Goal: Information Seeking & Learning: Find specific fact

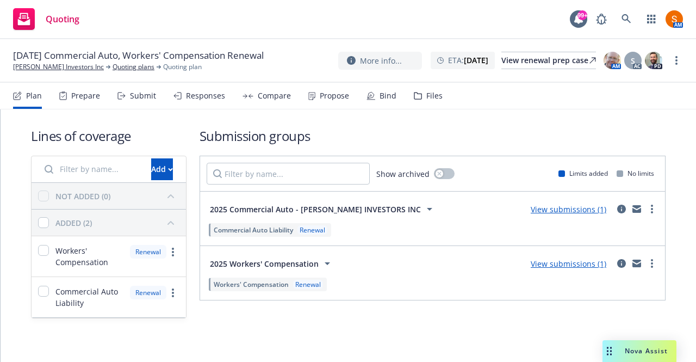
click at [347, 205] on span "2025 Commercial Auto - KARON INVESTORS INC" at bounding box center [315, 208] width 211 height 11
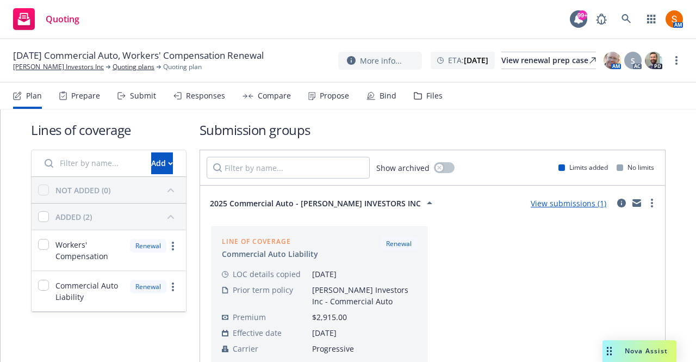
scroll to position [63, 0]
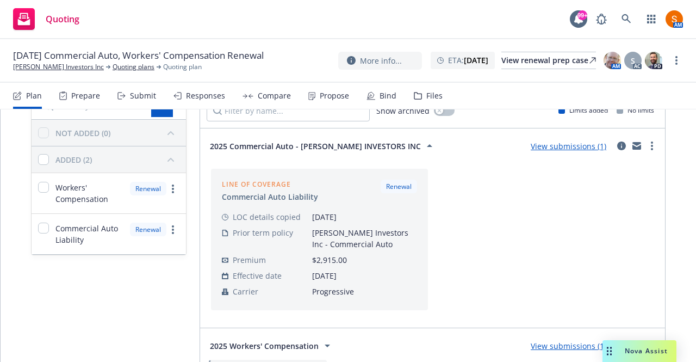
click at [339, 141] on span "2025 Commercial Auto - KARON INVESTORS INC" at bounding box center [315, 145] width 211 height 11
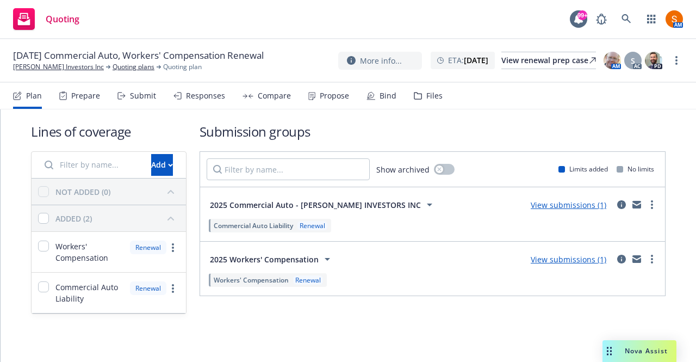
scroll to position [3, 0]
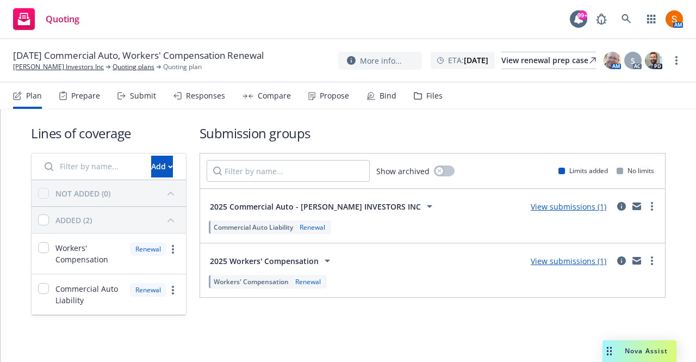
click at [324, 264] on icon at bounding box center [327, 260] width 13 height 13
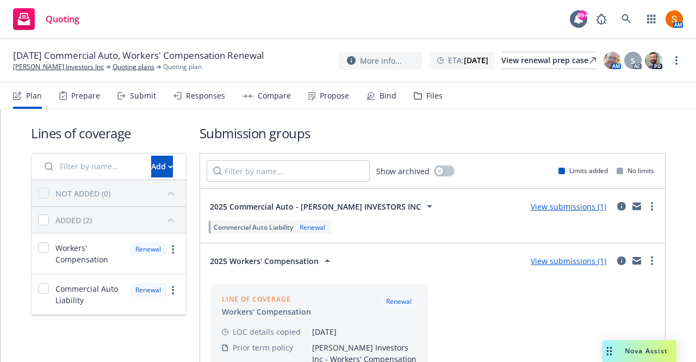
scroll to position [130, 0]
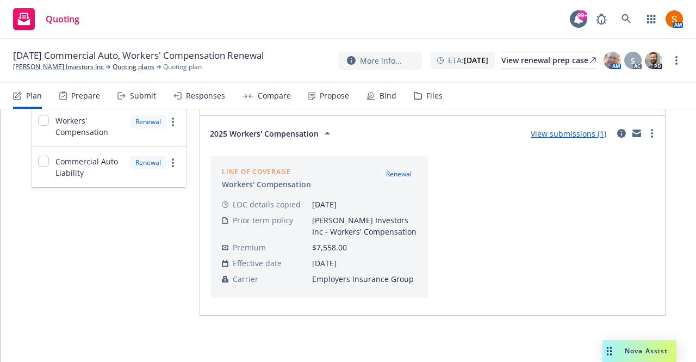
click at [291, 131] on span "2025 Workers' Compensation" at bounding box center [264, 133] width 109 height 11
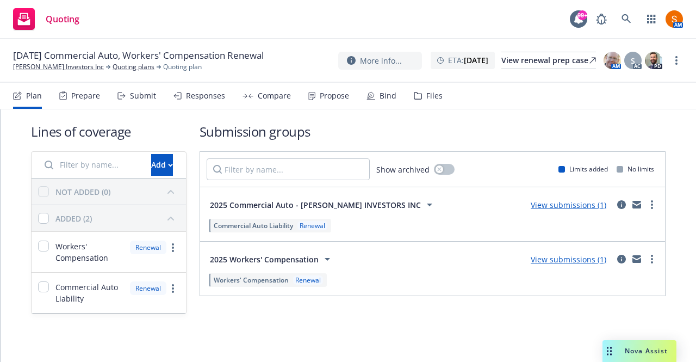
scroll to position [3, 0]
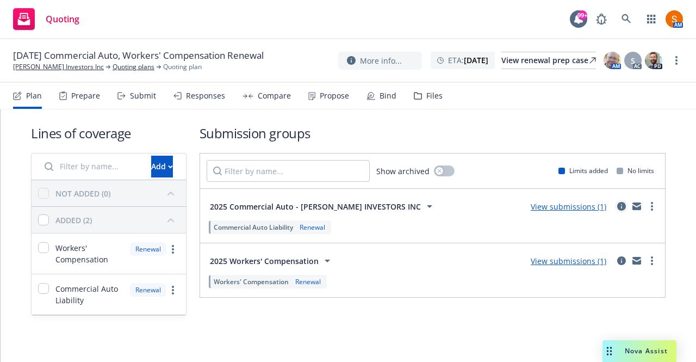
click at [617, 206] on icon "circleInformation" at bounding box center [621, 206] width 9 height 9
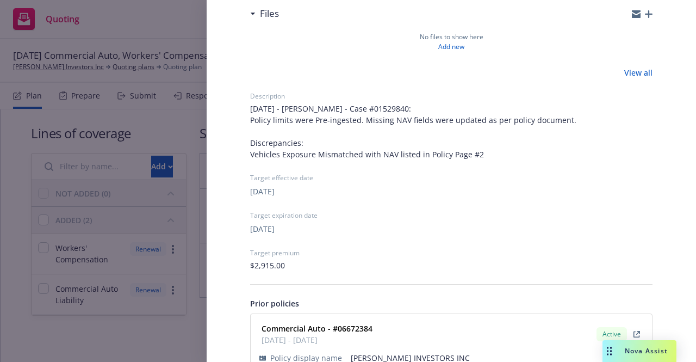
scroll to position [283, 0]
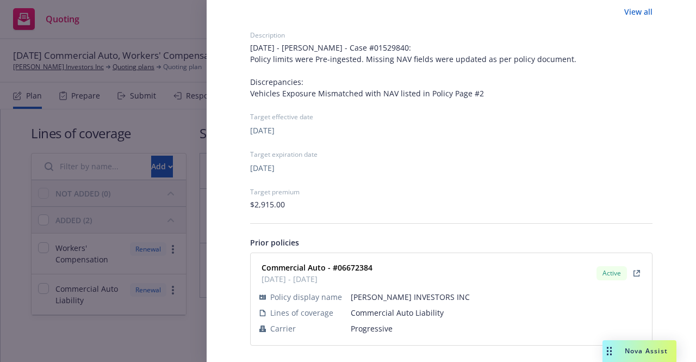
click at [364, 267] on strong "Commercial Auto - #06672384" at bounding box center [317, 267] width 111 height 10
copy strong "06672384"
click at [184, 204] on div "Submission group 2025 Commercial Auto - KARON INVESTORS INC Last updated Thursd…" at bounding box center [348, 181] width 696 height 362
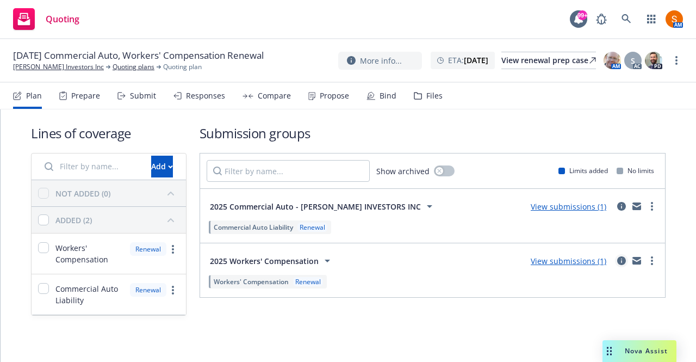
click at [617, 262] on icon "circleInformation" at bounding box center [621, 260] width 9 height 9
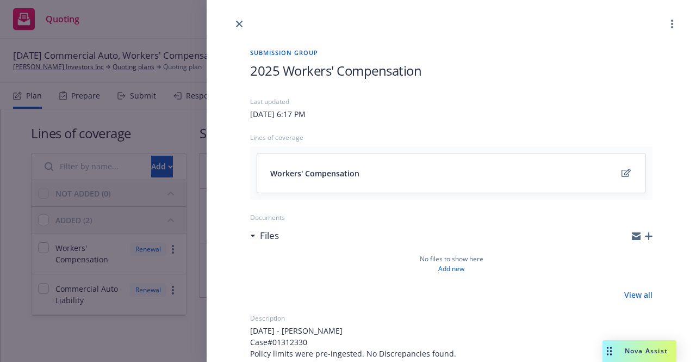
scroll to position [260, 0]
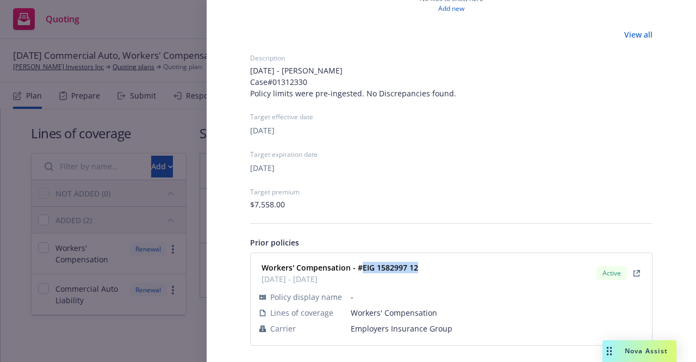
drag, startPoint x: 419, startPoint y: 267, endPoint x: 361, endPoint y: 266, distance: 57.6
click at [361, 266] on div "Workers' Compensation - #EIG 1582997 12 12/01/2024 - 12/01/2025 Active" at bounding box center [451, 272] width 388 height 27
copy strong "EIG 1582997 12"
click at [165, 126] on div "Submission group 2025 Workers' Compensation Last updated Thursday, July 3, 2025…" at bounding box center [348, 181] width 696 height 362
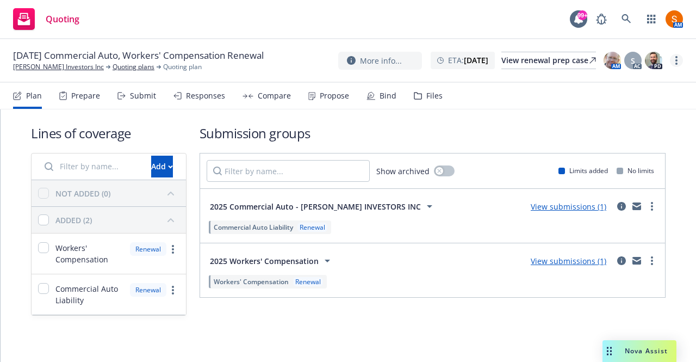
click at [674, 60] on link "more" at bounding box center [676, 60] width 13 height 13
click at [643, 175] on link "Archive quoting plan" at bounding box center [621, 170] width 121 height 22
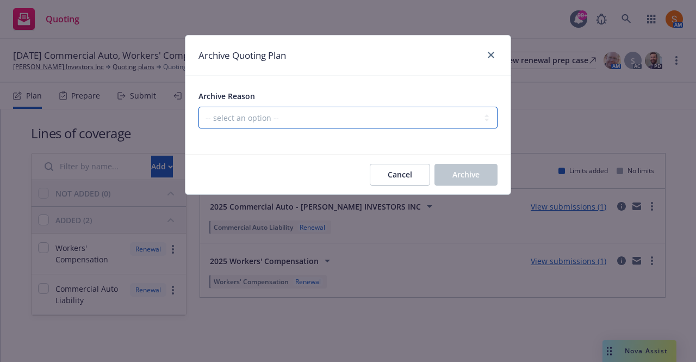
click at [424, 128] on select "-- select an option -- All policies in this renewal plan are auto-renewed Creat…" at bounding box center [347, 118] width 299 height 22
select select "ARCHIVED_RENEWAL_POLICY_AUTO_RENEWED"
click at [198, 107] on select "-- select an option -- All policies in this renewal plan are auto-renewed Creat…" at bounding box center [347, 118] width 299 height 22
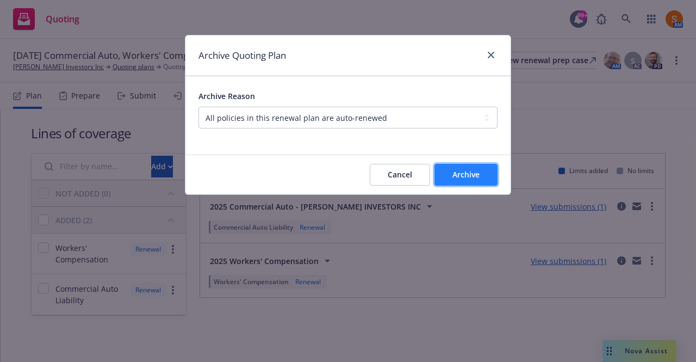
click at [481, 177] on button "Archive" at bounding box center [465, 175] width 63 height 22
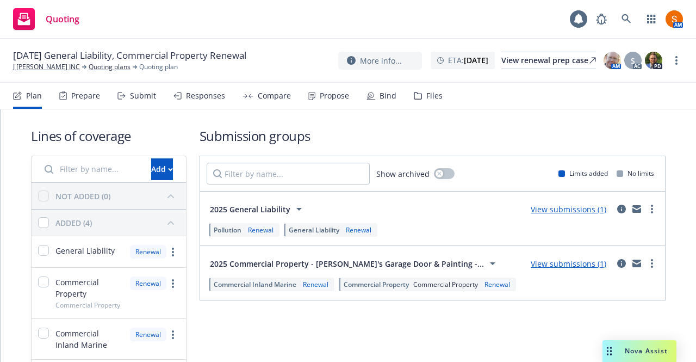
click at [400, 205] on div "2025 General Liability View submissions (1)" at bounding box center [433, 209] width 452 height 22
click at [293, 203] on icon at bounding box center [299, 208] width 13 height 13
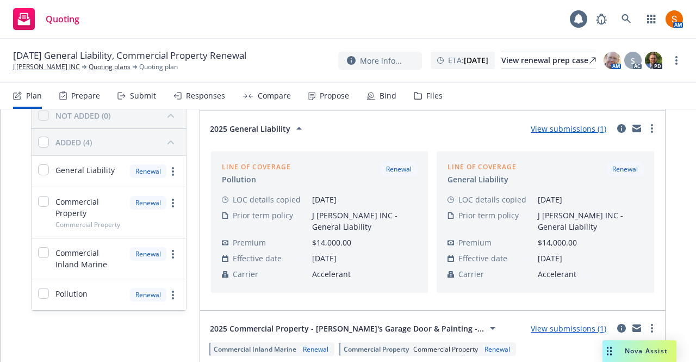
scroll to position [84, 0]
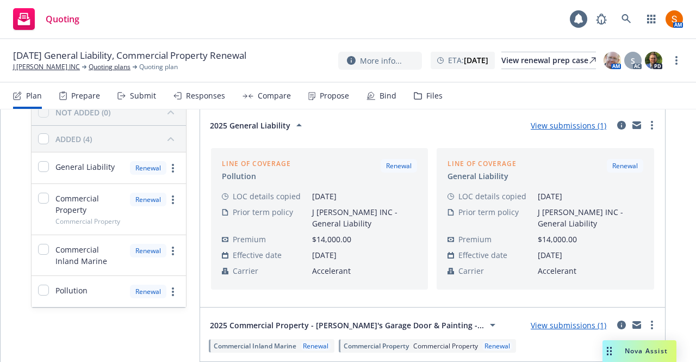
click at [270, 115] on button "2025 General Liability" at bounding box center [258, 125] width 102 height 22
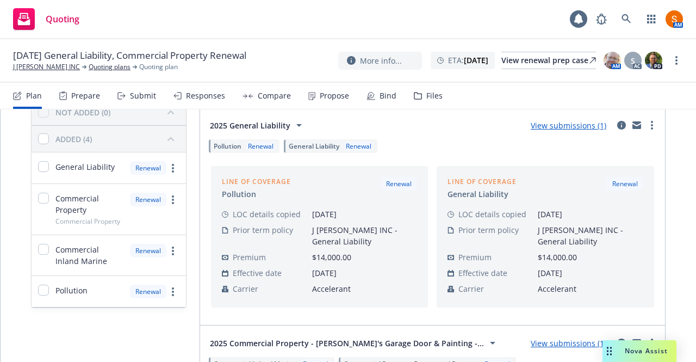
scroll to position [76, 0]
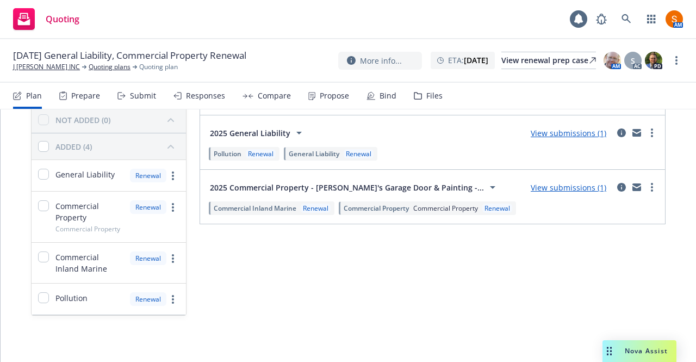
click at [310, 184] on span "2025 Commercial Property - Brooke's Garage Door & Painting -..." at bounding box center [347, 187] width 274 height 11
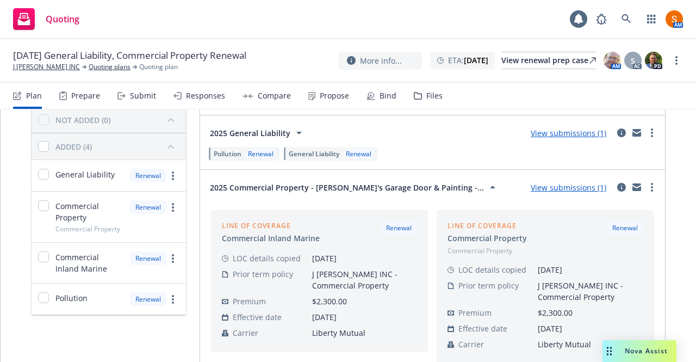
click at [310, 184] on span "2025 Commercial Property - Brooke's Garage Door & Painting -..." at bounding box center [347, 187] width 274 height 11
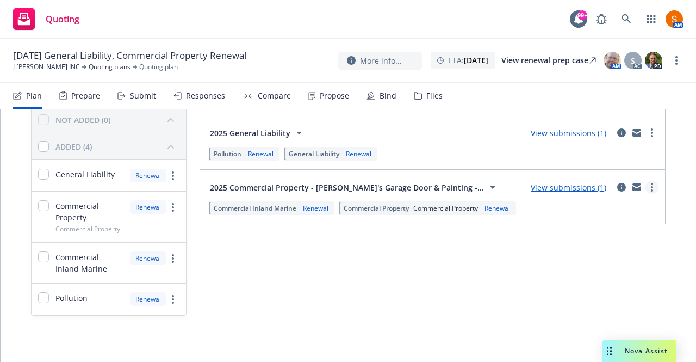
click at [647, 181] on link "more" at bounding box center [651, 187] width 13 height 13
click at [588, 301] on span "Archive" at bounding box center [569, 299] width 53 height 10
click at [139, 102] on div "Submit" at bounding box center [136, 96] width 39 height 26
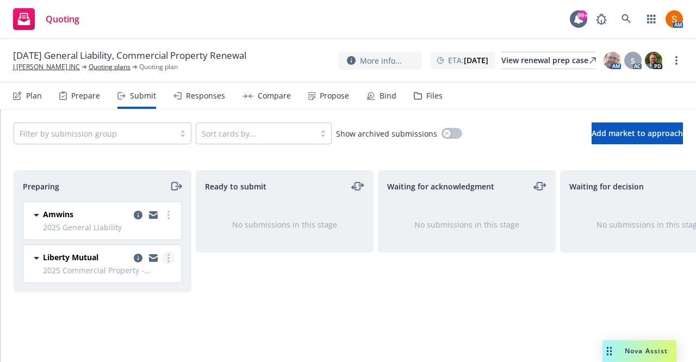
click at [171, 253] on link "more" at bounding box center [168, 257] width 13 height 13
click at [217, 191] on span "Ready to submit" at bounding box center [235, 186] width 61 height 11
click at [138, 255] on icon "copy logging email" at bounding box center [138, 257] width 9 height 9
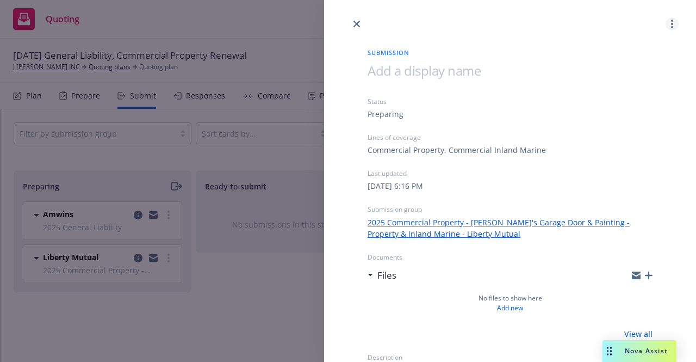
click at [666, 26] on link "more" at bounding box center [672, 23] width 13 height 13
click at [616, 64] on link "Archive submission" at bounding box center [621, 72] width 97 height 22
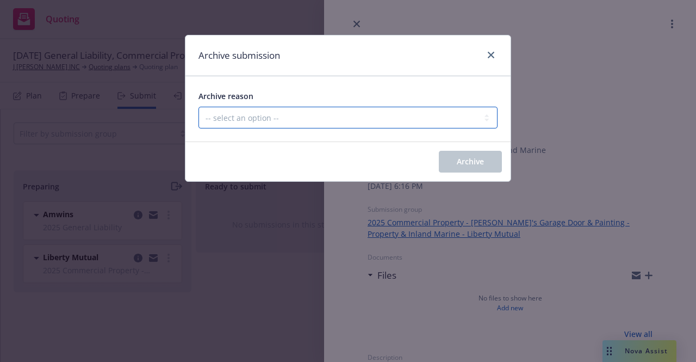
click at [304, 123] on select "-- select an option -- Carrier unresponsive Client decided not to proceed with …" at bounding box center [347, 118] width 299 height 22
select select "MADE_BY_MISTAKE"
click at [198, 107] on select "-- select an option -- Carrier unresponsive Client decided not to proceed with …" at bounding box center [347, 118] width 299 height 22
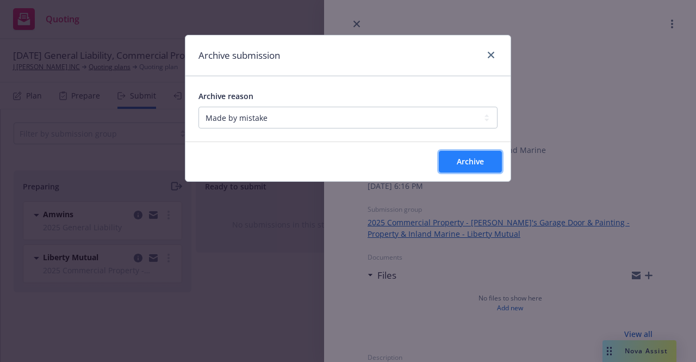
click at [479, 151] on button "Archive" at bounding box center [470, 162] width 63 height 22
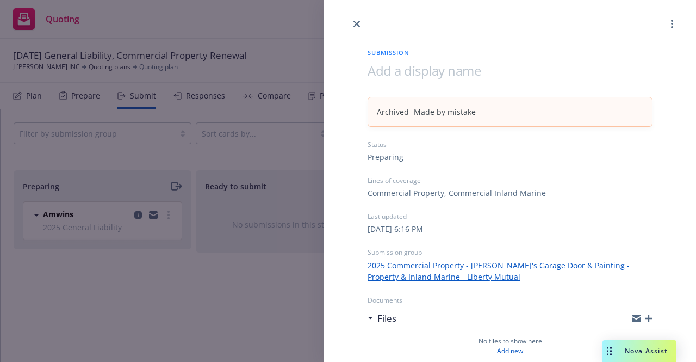
click at [90, 103] on div "Submission Archived - Made by mistake Status Preparing Lines of coverage Commer…" at bounding box center [348, 181] width 696 height 362
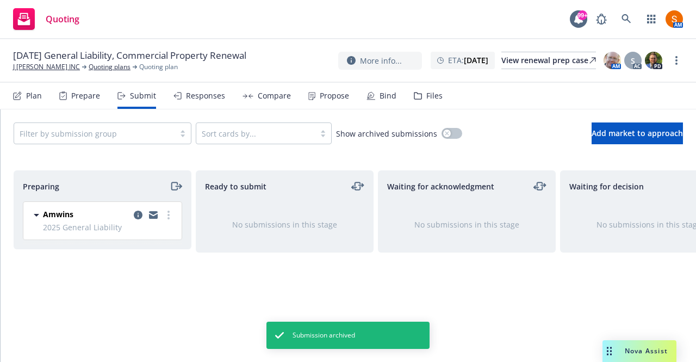
click at [20, 93] on icon at bounding box center [17, 95] width 9 height 9
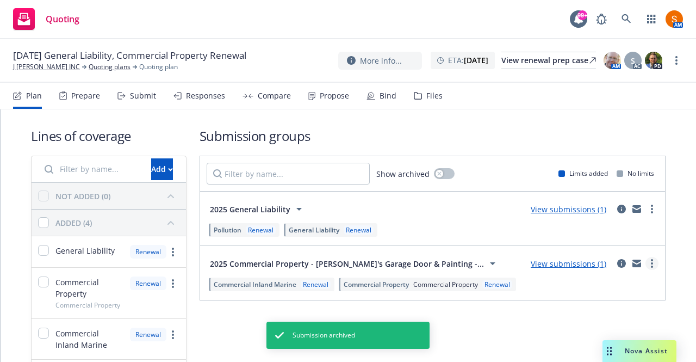
click at [649, 265] on link "more" at bounding box center [651, 263] width 13 height 13
click at [450, 238] on div "Pollution Renewal General Liability Renewal" at bounding box center [433, 230] width 452 height 18
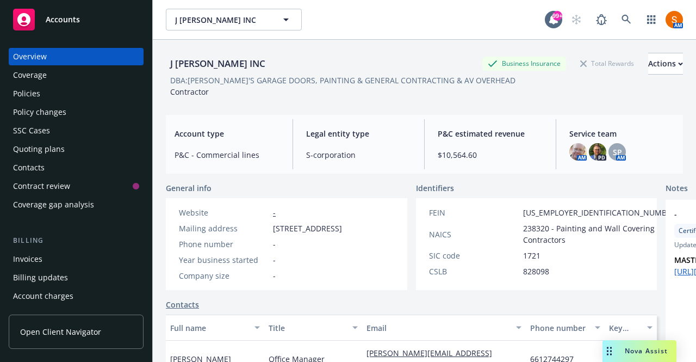
click at [49, 99] on div "Policies" at bounding box center [76, 93] width 126 height 17
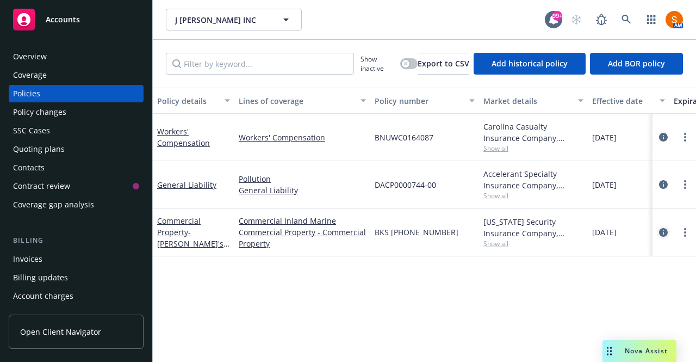
click at [666, 233] on icon "circleInformation" at bounding box center [663, 232] width 9 height 9
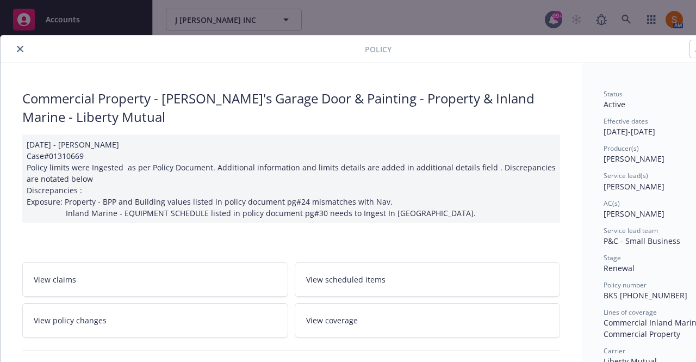
click at [18, 43] on button "close" at bounding box center [20, 48] width 13 height 13
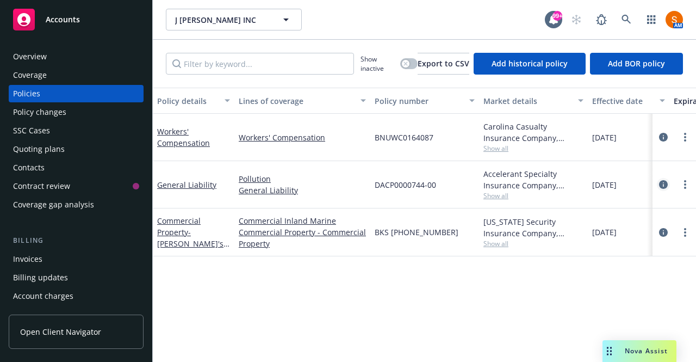
click at [665, 185] on icon "circleInformation" at bounding box center [663, 184] width 9 height 9
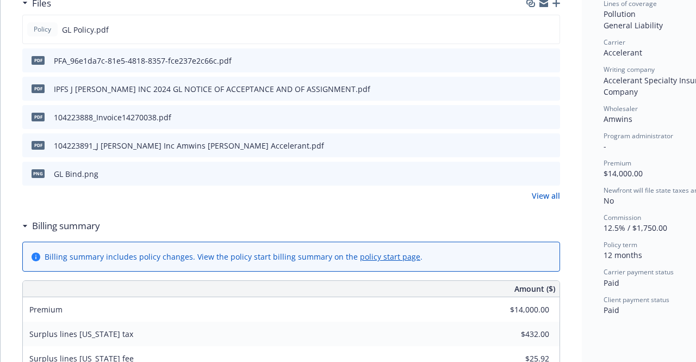
scroll to position [310, 0]
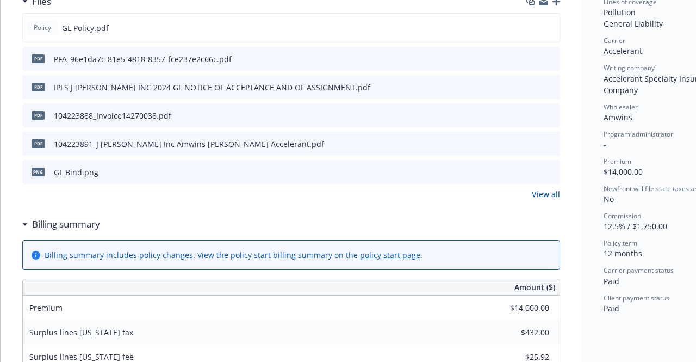
click at [549, 145] on button at bounding box center [551, 143] width 10 height 11
click at [550, 143] on icon "preview file" at bounding box center [550, 143] width 10 height 8
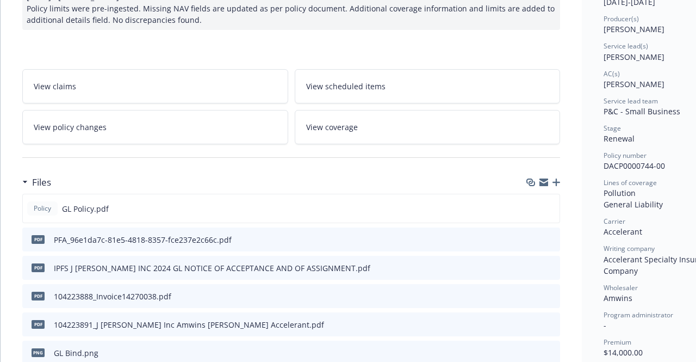
scroll to position [0, 0]
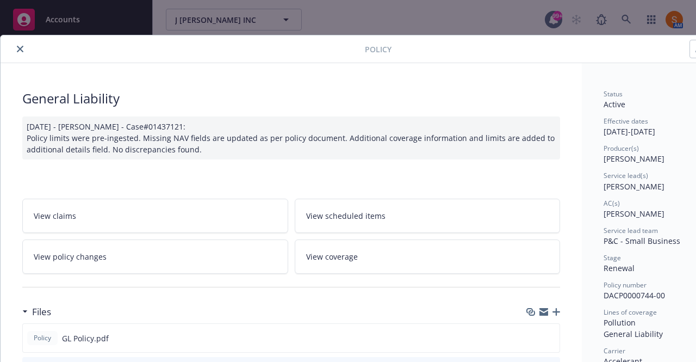
click at [20, 51] on icon "close" at bounding box center [20, 49] width 7 height 7
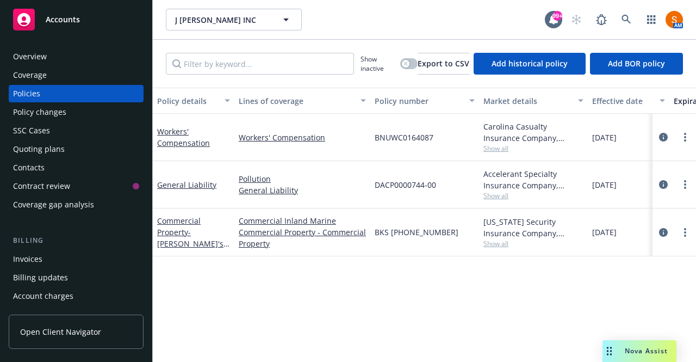
click at [416, 181] on span "DACP0000744-00" at bounding box center [405, 184] width 61 height 11
copy span "DACP0000744-00"
click at [439, 233] on span "BKS (25) 65 64 29 28" at bounding box center [417, 231] width 84 height 11
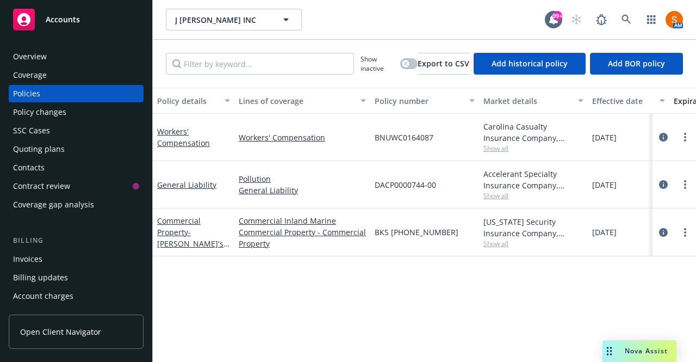
click at [439, 233] on span "BKS (25) 65 64 29 28" at bounding box center [417, 231] width 84 height 11
copy span "BKS (25) 65 64 29 28"
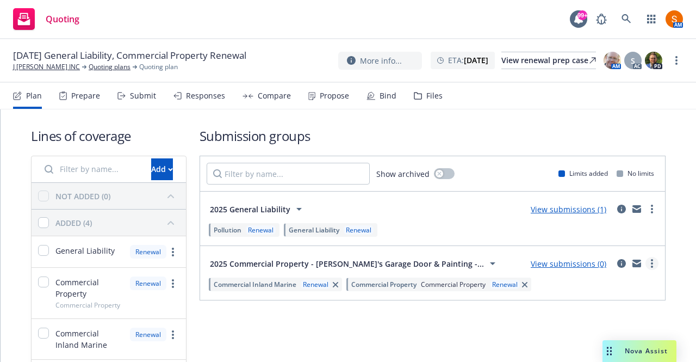
click at [645, 264] on link "more" at bounding box center [651, 263] width 13 height 13
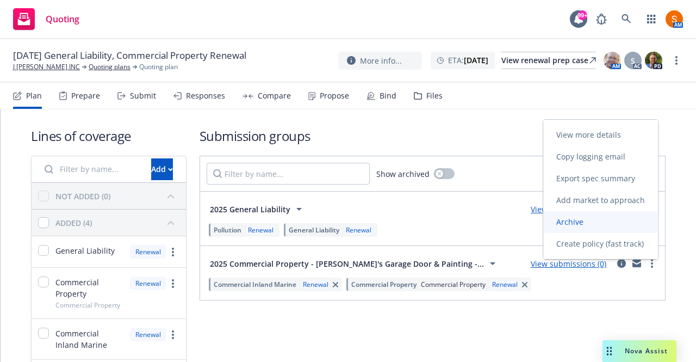
click at [584, 215] on link "Archive" at bounding box center [600, 222] width 115 height 22
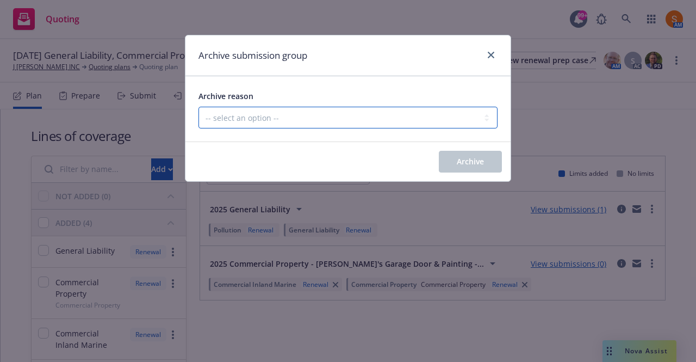
click at [295, 115] on select "-- select an option -- Customer no longer needs this coverage Duplicate Histori…" at bounding box center [347, 118] width 299 height 22
select select "POLICY_WILL_BE_AUTO_RENEWED"
click at [198, 107] on select "-- select an option -- Customer no longer needs this coverage Duplicate Histori…" at bounding box center [347, 118] width 299 height 22
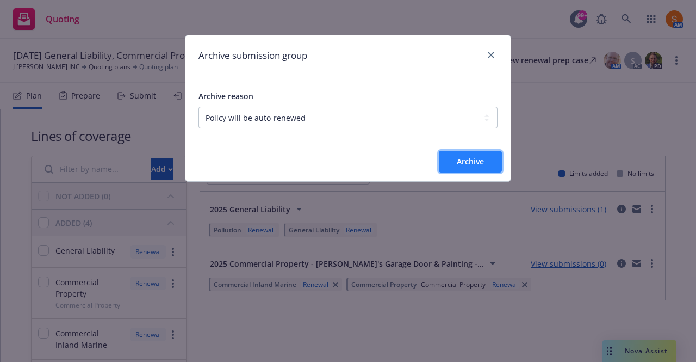
click at [456, 151] on button "Archive" at bounding box center [470, 162] width 63 height 22
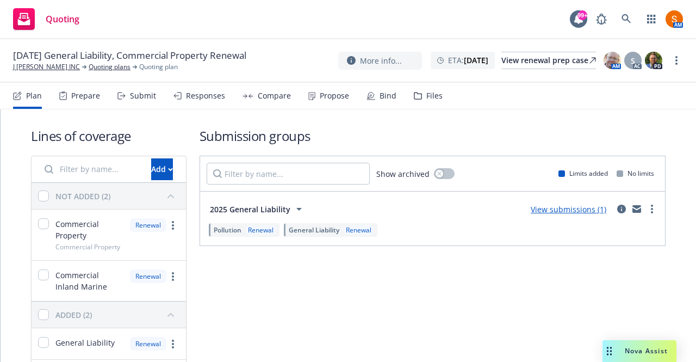
click at [128, 107] on div "Submit" at bounding box center [136, 96] width 39 height 26
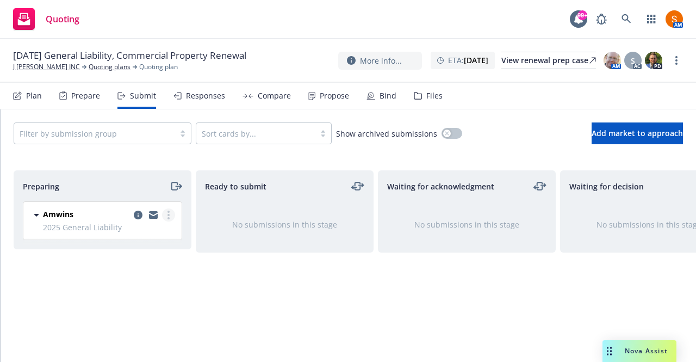
click at [170, 215] on link "more" at bounding box center [168, 214] width 13 height 13
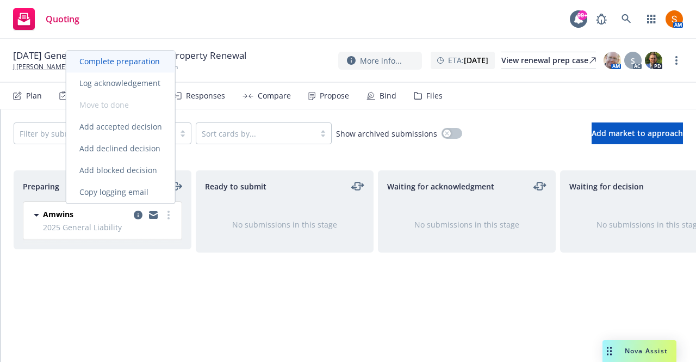
click at [123, 71] on link "Complete preparation" at bounding box center [120, 62] width 109 height 22
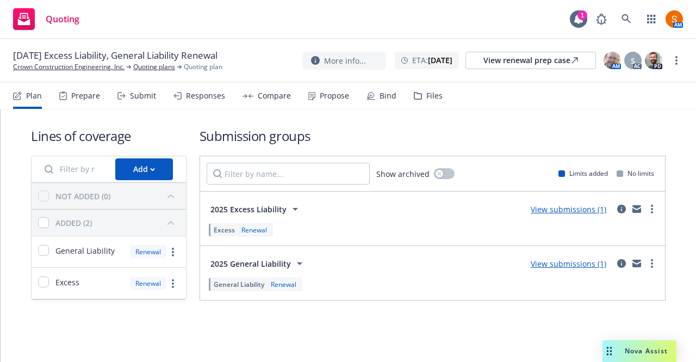
click at [277, 204] on span "2025 Excess Liability" at bounding box center [248, 208] width 76 height 11
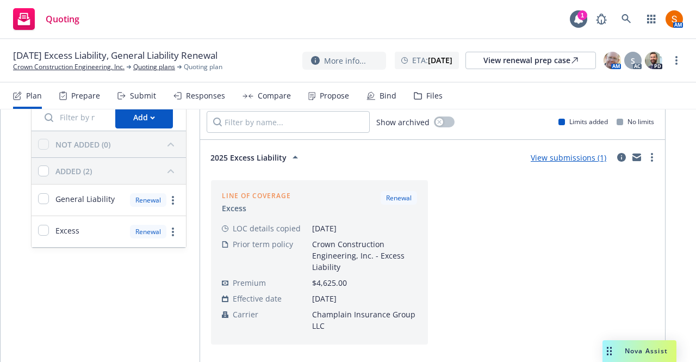
scroll to position [52, 0]
click at [277, 152] on span "2025 Excess Liability" at bounding box center [248, 156] width 76 height 11
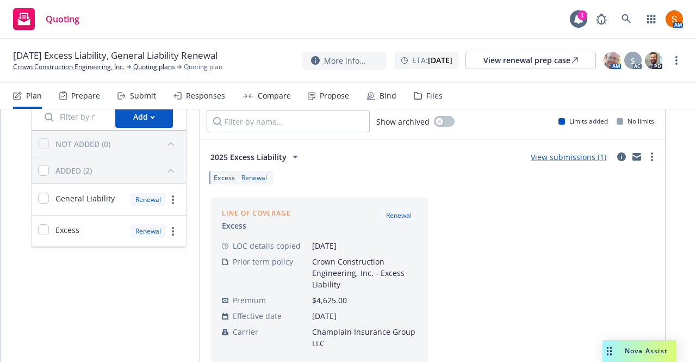
scroll to position [0, 0]
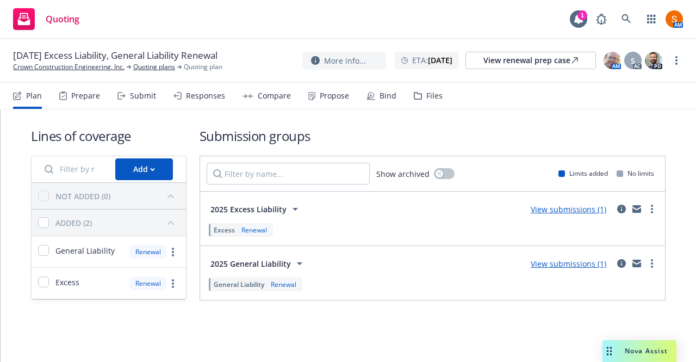
click at [269, 265] on span "2025 General Liability" at bounding box center [250, 263] width 80 height 11
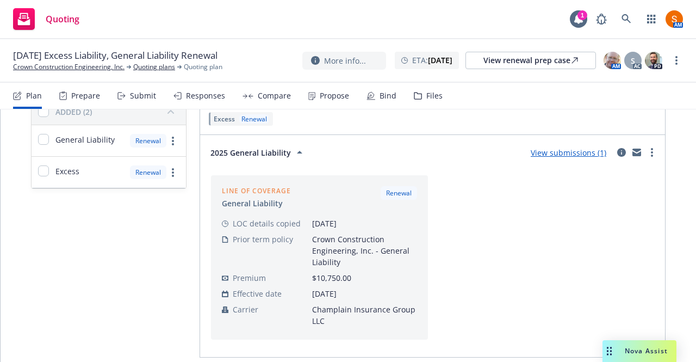
scroll to position [119, 0]
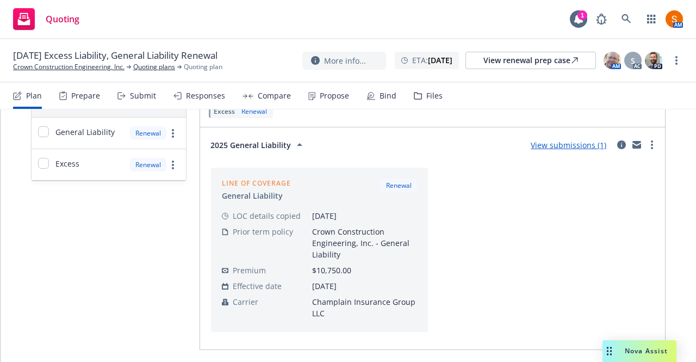
click at [268, 147] on span "2025 General Liability" at bounding box center [250, 144] width 80 height 11
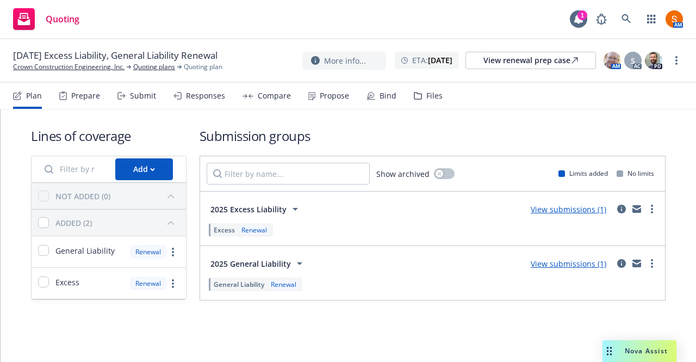
scroll to position [0, 0]
click at [144, 102] on div "Submit" at bounding box center [136, 96] width 39 height 26
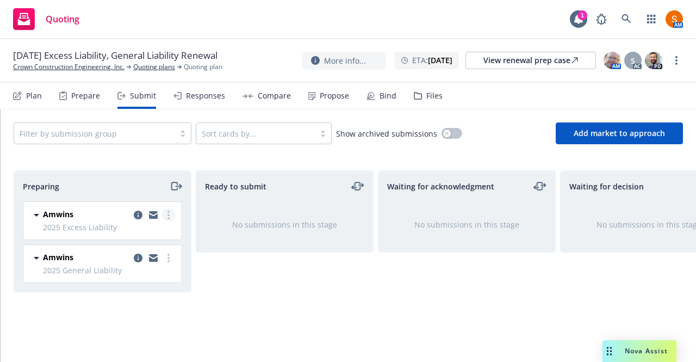
click at [164, 216] on link "more" at bounding box center [168, 214] width 13 height 13
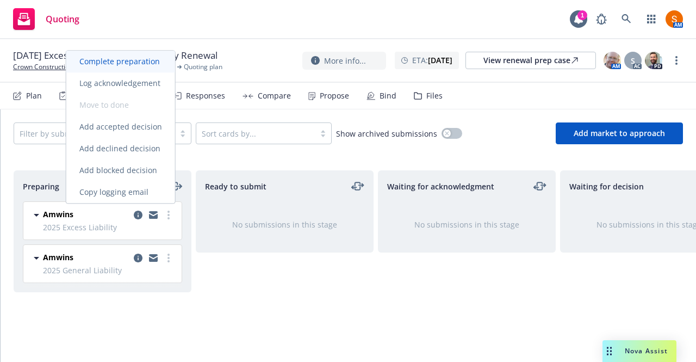
click at [141, 60] on span "Complete preparation" at bounding box center [119, 61] width 107 height 10
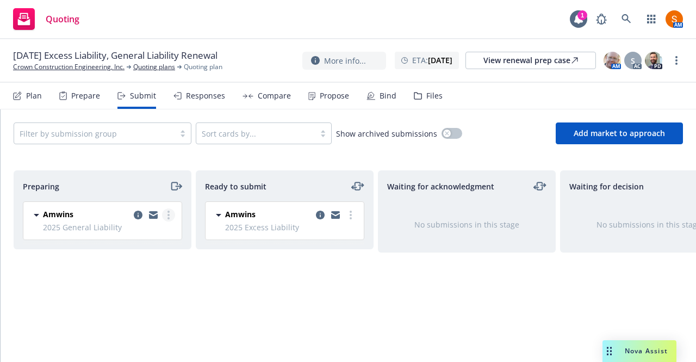
click at [168, 211] on circle "more" at bounding box center [168, 211] width 2 height 2
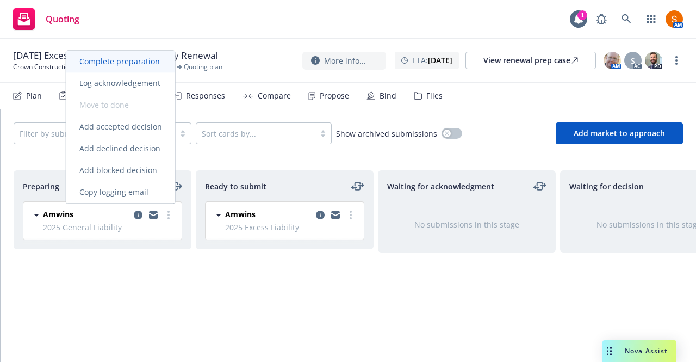
click at [139, 67] on link "Complete preparation" at bounding box center [120, 62] width 109 height 22
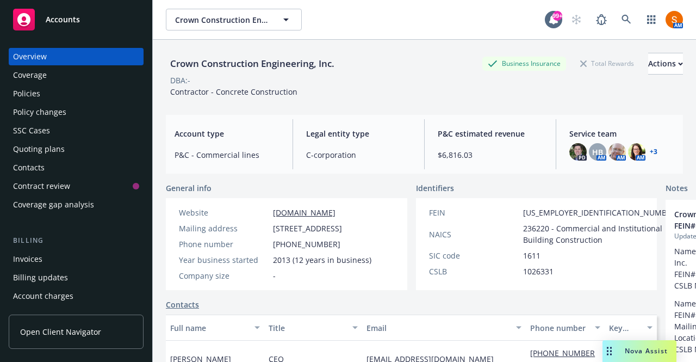
click at [65, 89] on div "Policies" at bounding box center [76, 93] width 126 height 17
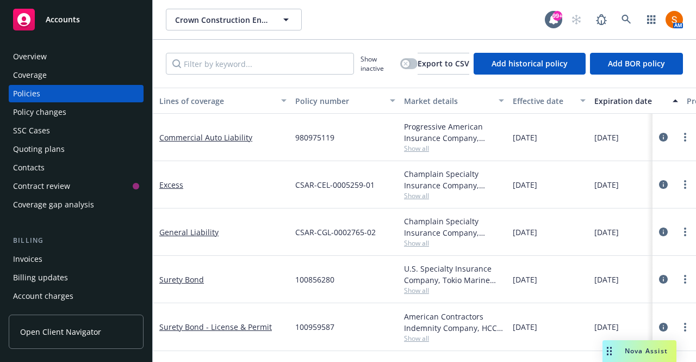
scroll to position [0, 58]
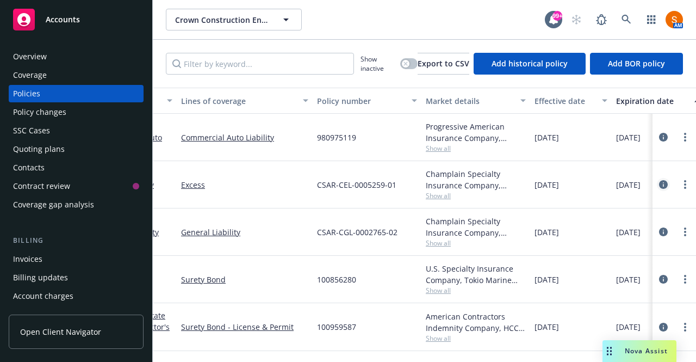
click at [659, 184] on icon "circleInformation" at bounding box center [663, 184] width 9 height 9
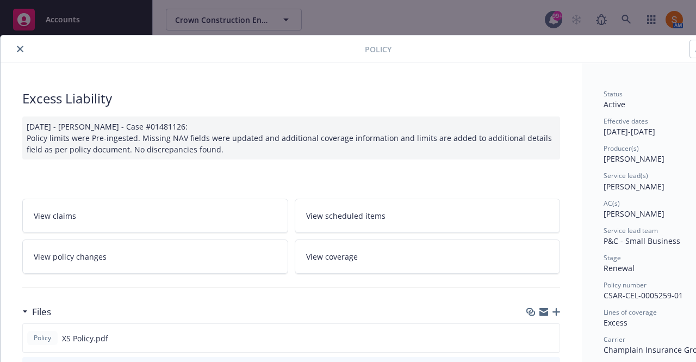
click at [25, 49] on button "close" at bounding box center [20, 48] width 13 height 13
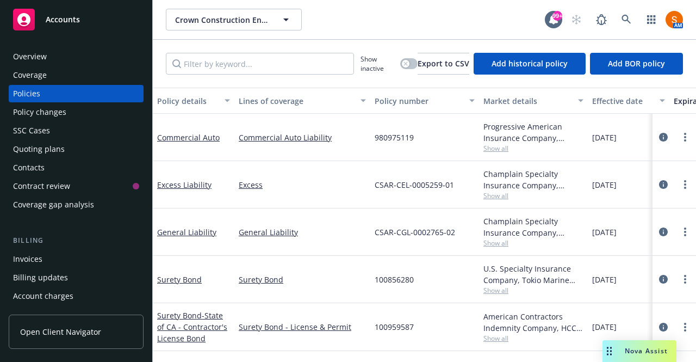
click at [416, 187] on span "CSAR-CEL-0005259-01" at bounding box center [414, 184] width 79 height 11
copy span "CSAR-CEL-0005259-01"
click at [419, 235] on span "CSAR-CGL-0002765-02" at bounding box center [415, 231] width 80 height 11
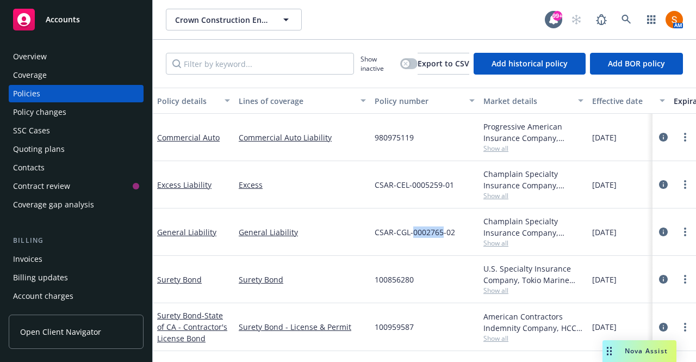
click at [419, 235] on span "CSAR-CGL-0002765-02" at bounding box center [415, 231] width 80 height 11
copy span "CSAR-CGL-0002765-02"
click at [659, 231] on icon "circleInformation" at bounding box center [663, 231] width 9 height 9
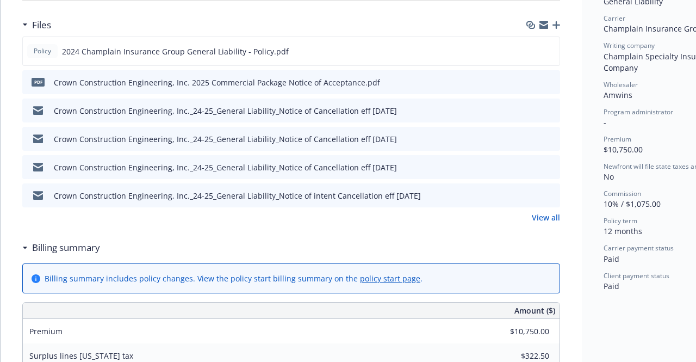
scroll to position [321, 0]
click at [539, 213] on link "View all" at bounding box center [546, 216] width 28 height 11
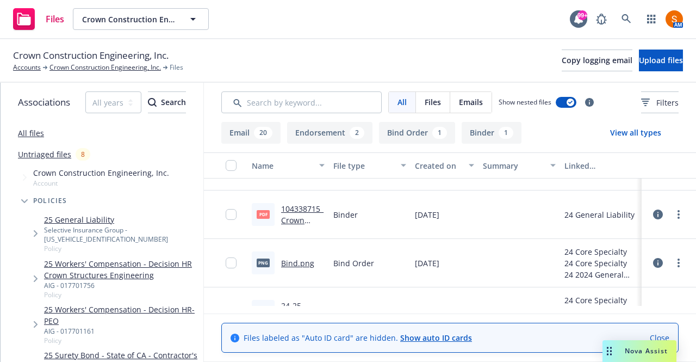
scroll to position [1184, 0]
click at [304, 207] on link "104338715_Crown Construction Engineering Inc Amwins [PERSON_NAME] Champlain.pdf" at bounding box center [302, 266] width 42 height 125
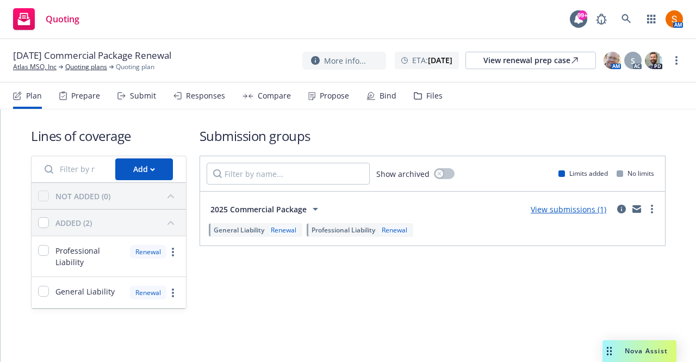
click at [115, 51] on span "[DATE] Commercial Package Renewal" at bounding box center [92, 55] width 158 height 13
click at [115, 51] on span "12/08/25 Commercial Package Renewal" at bounding box center [92, 55] width 158 height 13
copy span "12/08/25 Commercial Package Renewal"
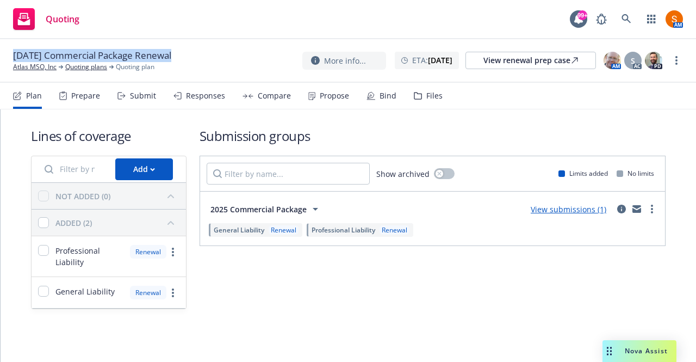
click at [289, 206] on span "2025 Commercial Package" at bounding box center [258, 208] width 96 height 11
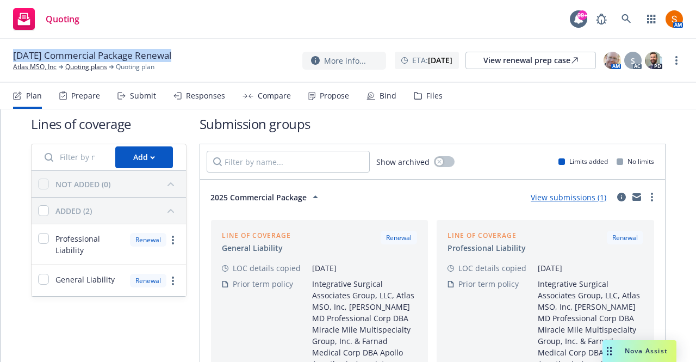
scroll to position [4, 0]
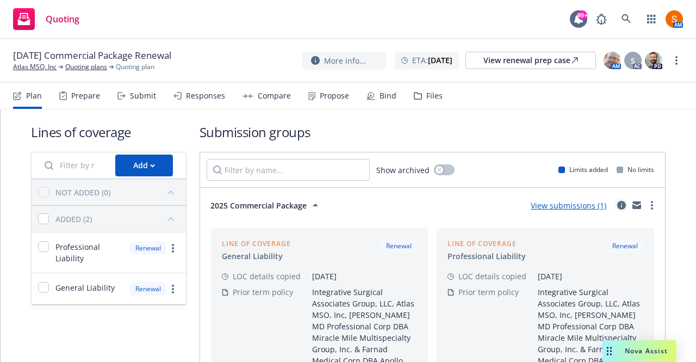
click at [615, 203] on link "circleInformation" at bounding box center [621, 204] width 13 height 13
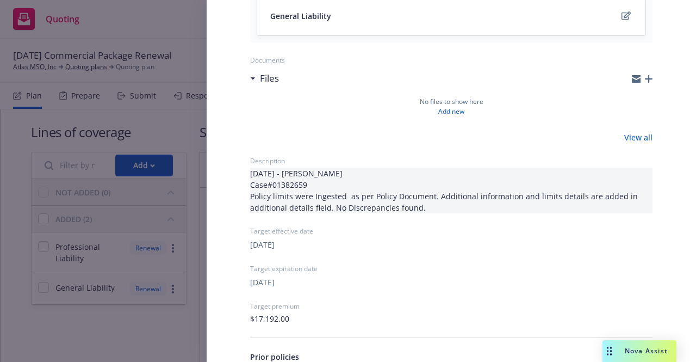
scroll to position [324, 0]
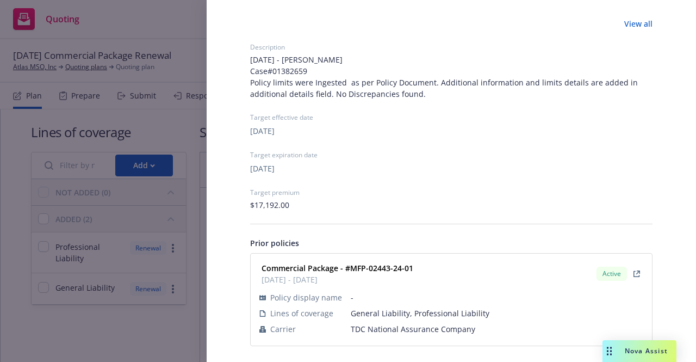
click at [393, 266] on strong "Commercial Package - #MFP-02443-24-01" at bounding box center [338, 268] width 152 height 10
click at [429, 269] on div "Commercial Package - #MFP-02443-24-01 12/08/2024 - 12/08/2025 Active" at bounding box center [451, 273] width 388 height 27
drag, startPoint x: 422, startPoint y: 265, endPoint x: 351, endPoint y: 271, distance: 71.0
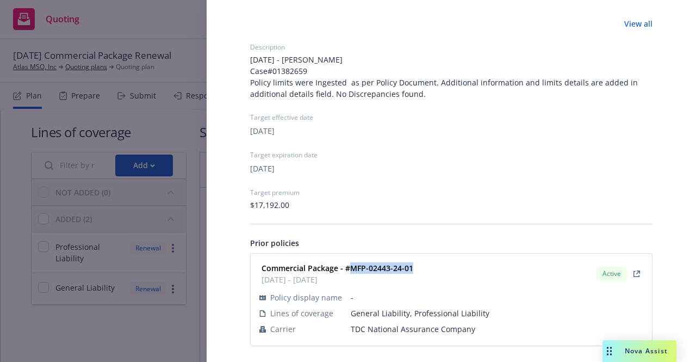
click at [351, 271] on div "Commercial Package - #MFP-02443-24-01 12/08/2024 - 12/08/2025 Active" at bounding box center [451, 273] width 388 height 27
copy strong "MFP-02443-24-01"
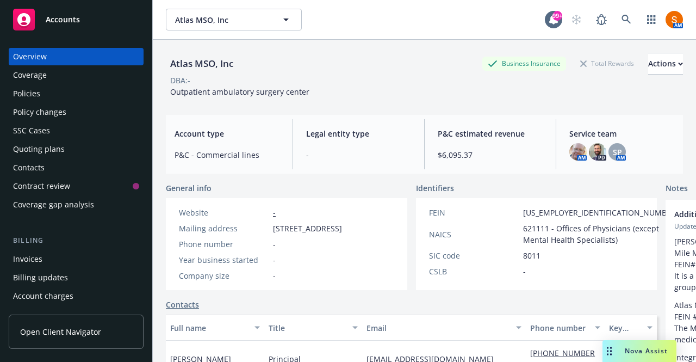
click at [37, 94] on div "Policies" at bounding box center [26, 93] width 27 height 17
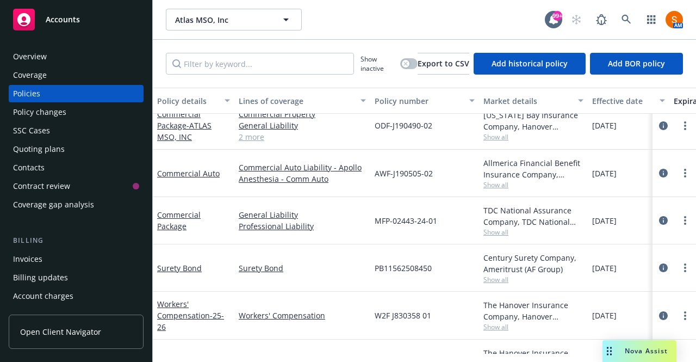
scroll to position [59, 0]
click at [495, 231] on span "Show all" at bounding box center [533, 230] width 100 height 9
click at [553, 209] on div "TDC National Assurance Company, TDC National Assurance Company, TDC Specialty U…" at bounding box center [533, 214] width 100 height 23
click at [657, 214] on link "circleInformation" at bounding box center [663, 219] width 13 height 13
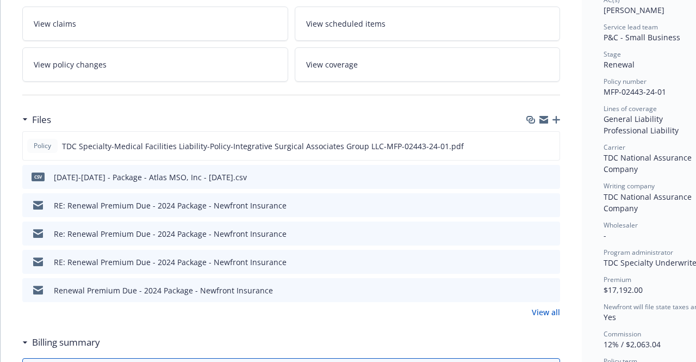
scroll to position [204, 0]
click at [537, 306] on link "View all" at bounding box center [546, 311] width 28 height 11
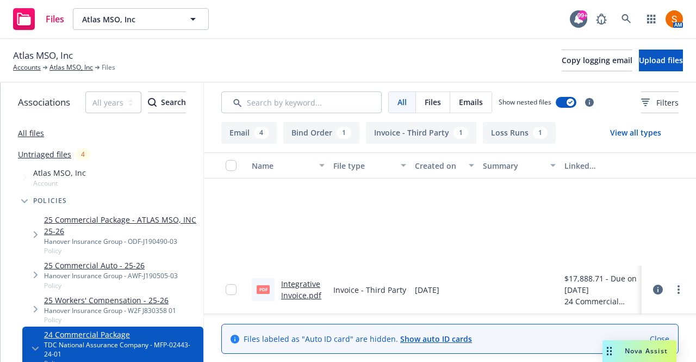
scroll to position [296, 0]
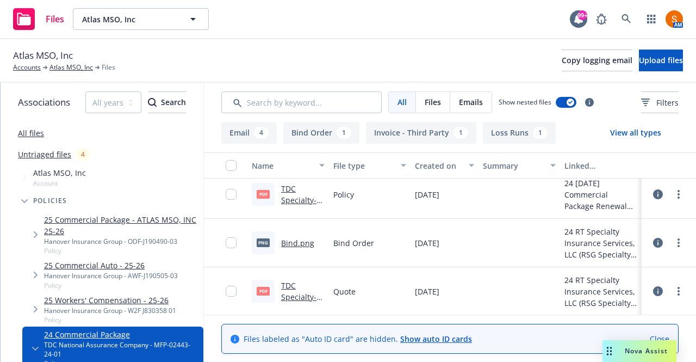
click at [296, 293] on link "TDC Specialty-Quote-Integrative Surgical Associates Group LLC.pdf" at bounding box center [300, 325] width 39 height 90
click at [296, 295] on link "TDC Specialty-Quote-Integrative Surgical Associates Group LLC.pdf" at bounding box center [300, 325] width 39 height 90
click at [618, 21] on link at bounding box center [627, 19] width 22 height 22
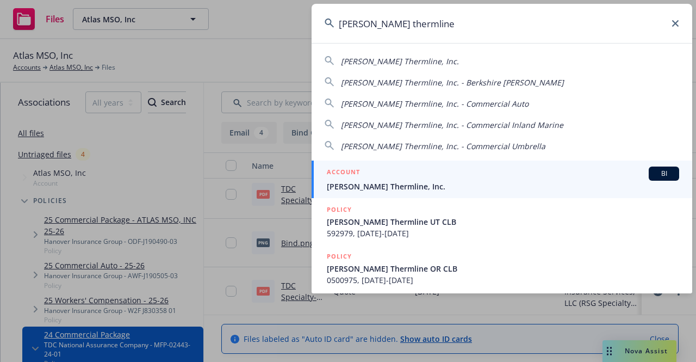
type input "[PERSON_NAME] thermline"
click at [408, 169] on div "ACCOUNT BI" at bounding box center [503, 173] width 352 height 14
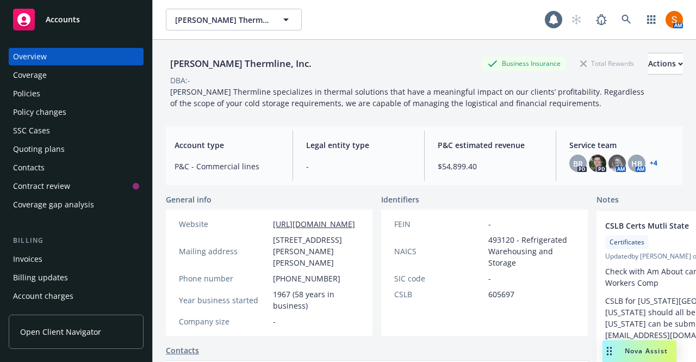
click at [74, 101] on div "Policies" at bounding box center [76, 93] width 126 height 17
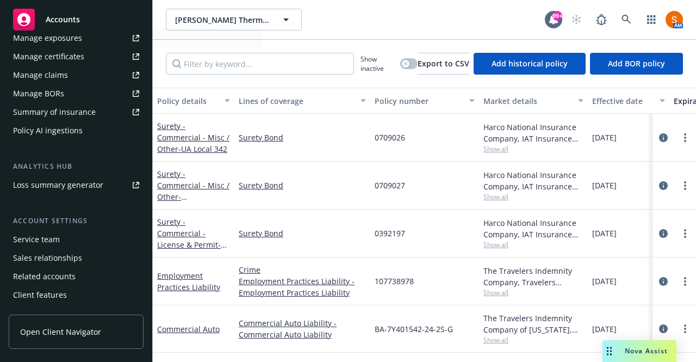
scroll to position [368, 0]
click at [55, 232] on div "Service team" at bounding box center [36, 238] width 47 height 17
